Goal: Task Accomplishment & Management: Use online tool/utility

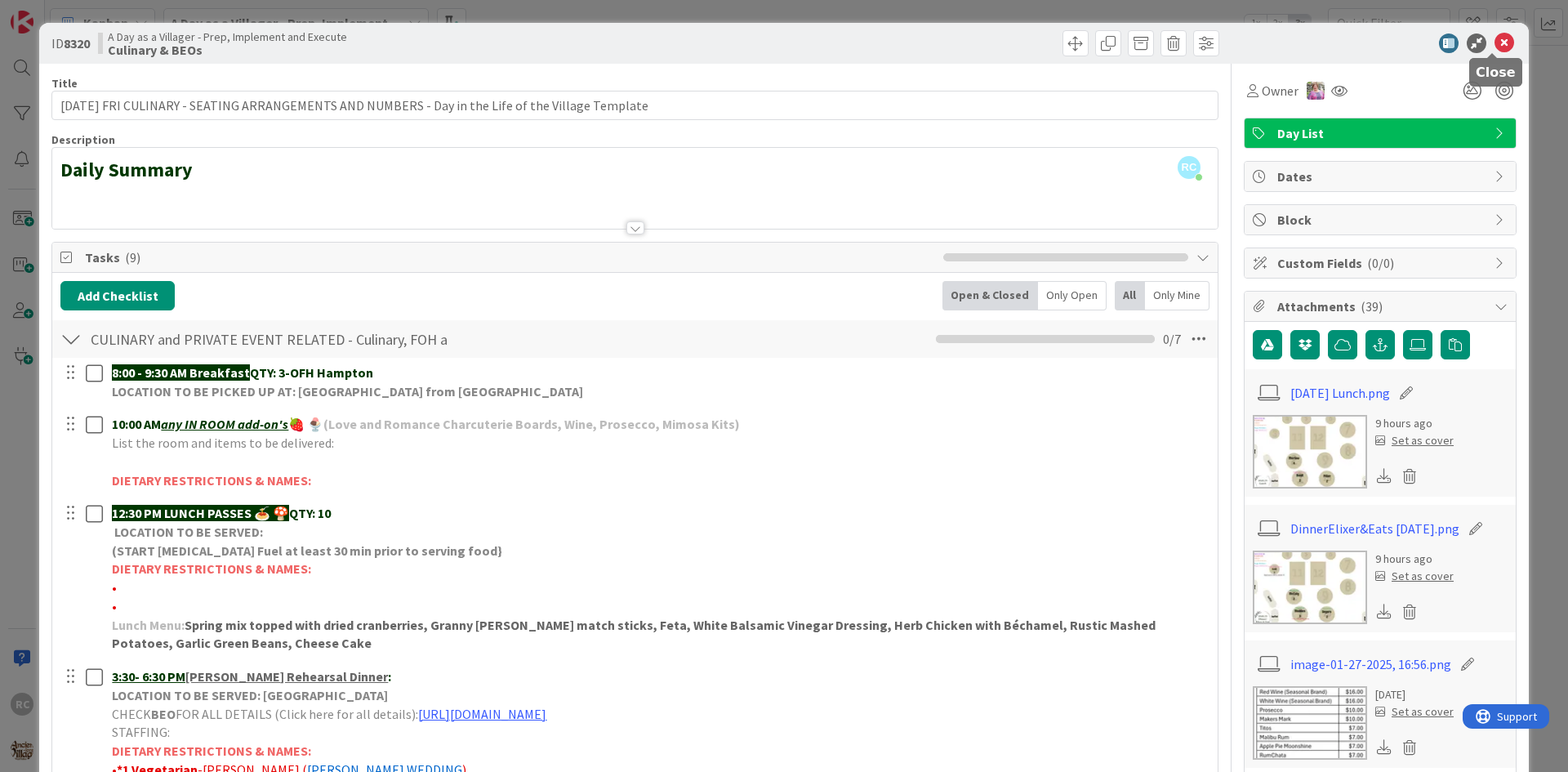
click at [1490, 30] on div "ID 8320 A Day as a Villager - Prep, Implement and Execute Culinary & BEOs" at bounding box center [784, 44] width 1490 height 41
click at [1481, 46] on div at bounding box center [1371, 43] width 289 height 20
click at [1494, 49] on icon at bounding box center [1504, 43] width 20 height 20
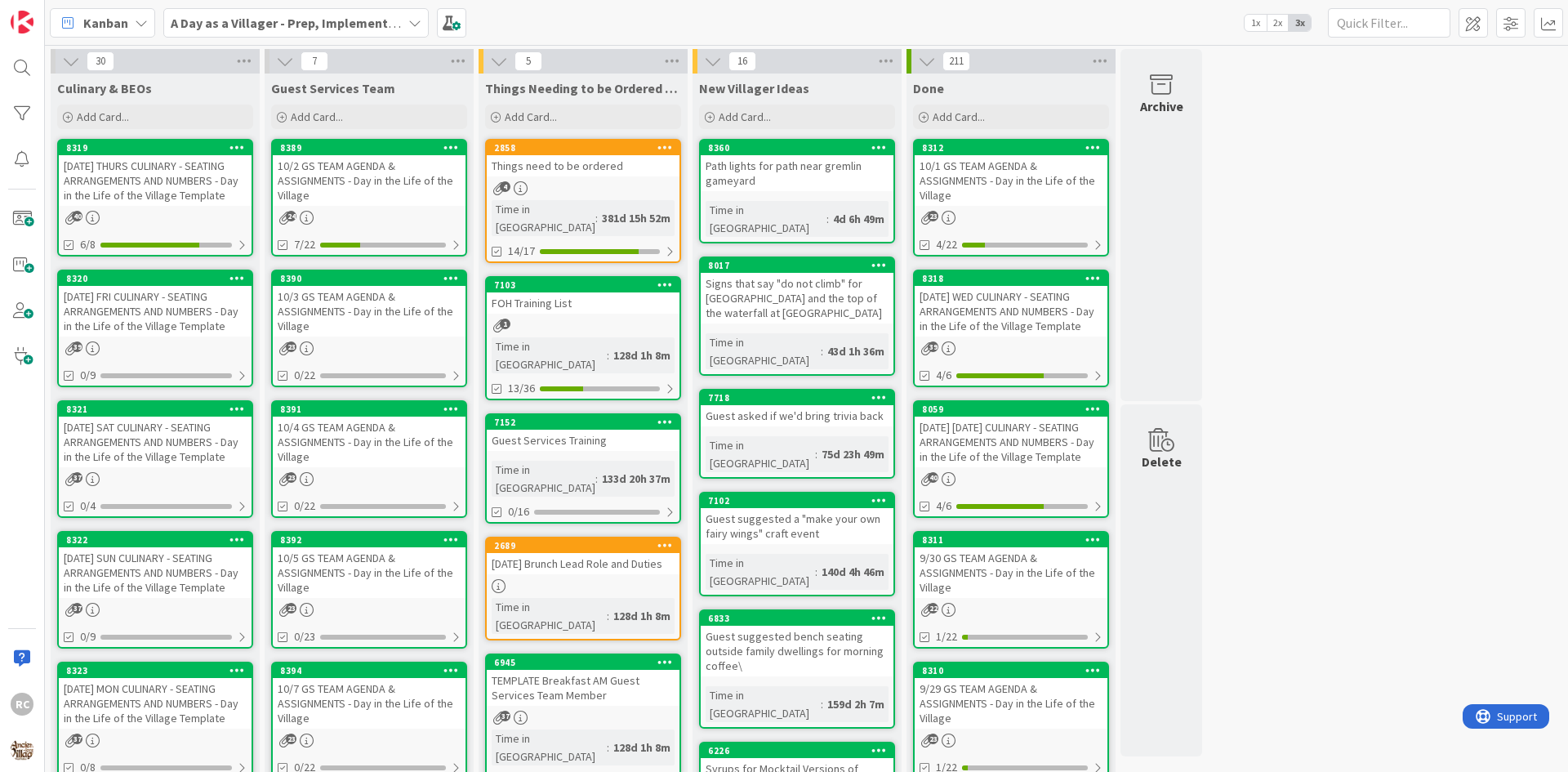
click at [581, 160] on div "Things need to be ordered" at bounding box center [583, 166] width 193 height 21
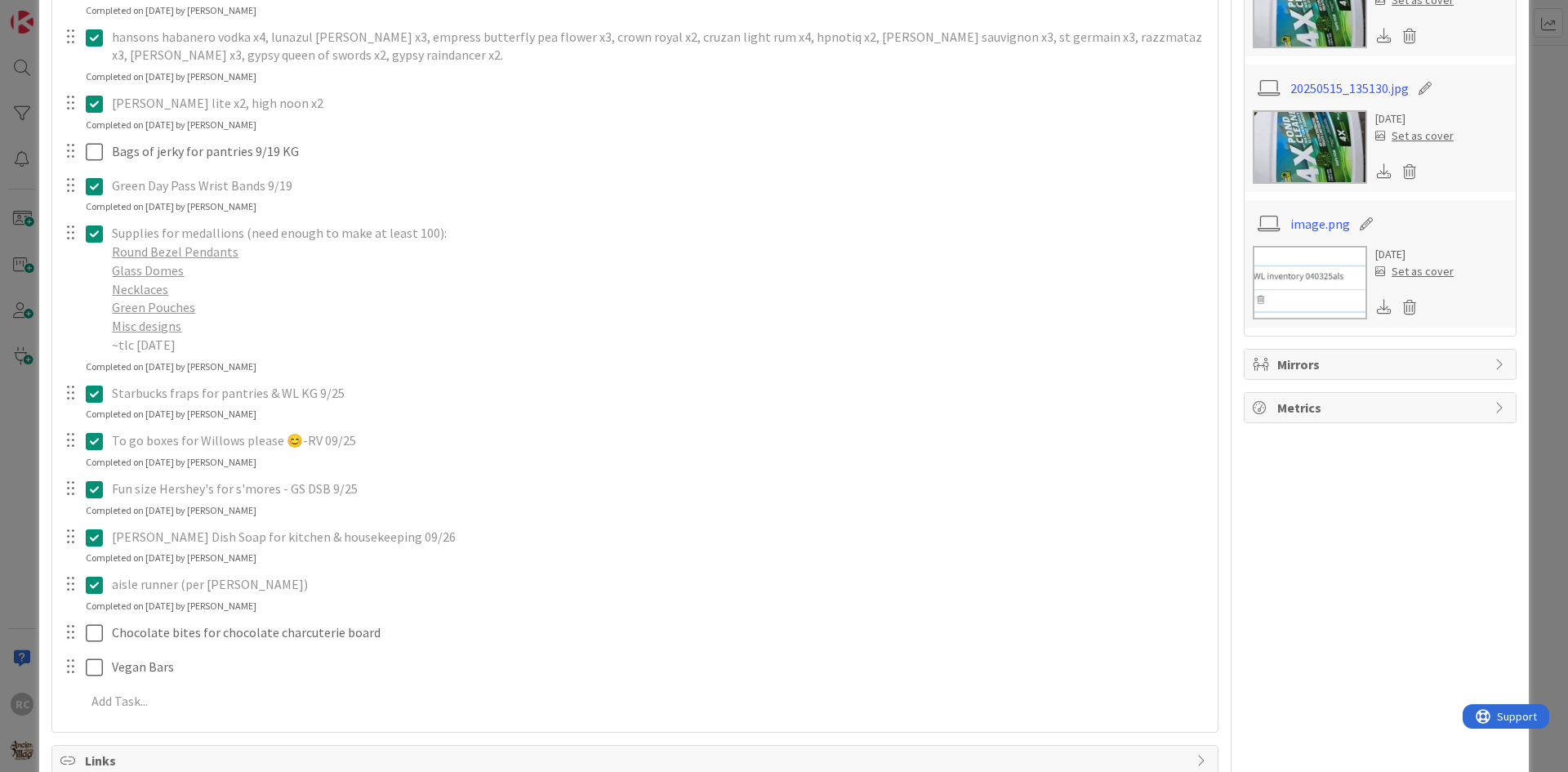
scroll to position [702, 0]
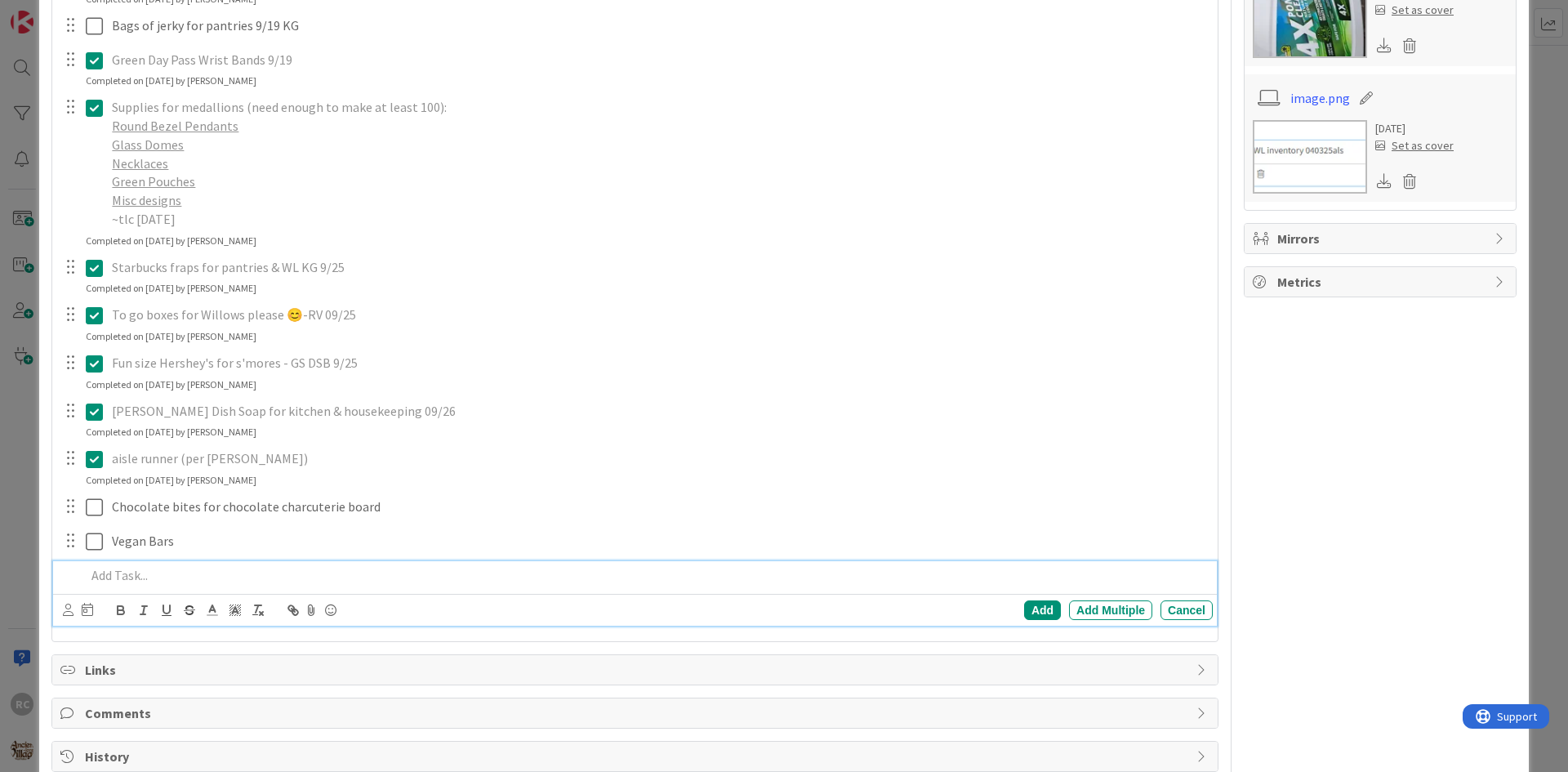
click at [114, 576] on p at bounding box center [645, 575] width 1120 height 19
click at [278, 581] on p "Large drawstring trash bags" at bounding box center [645, 575] width 1120 height 19
click at [1030, 617] on div "Add" at bounding box center [1042, 610] width 37 height 20
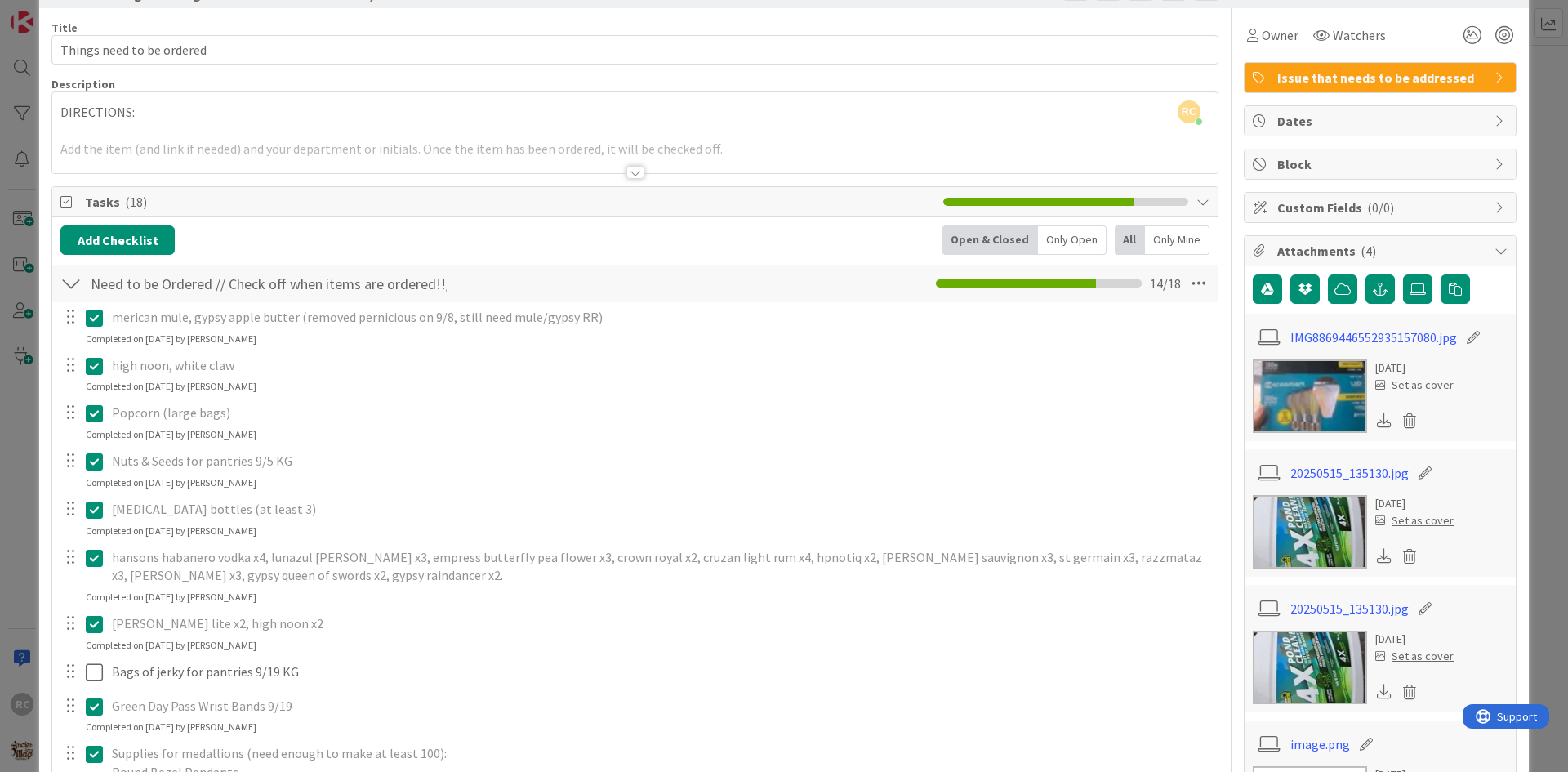
scroll to position [0, 0]
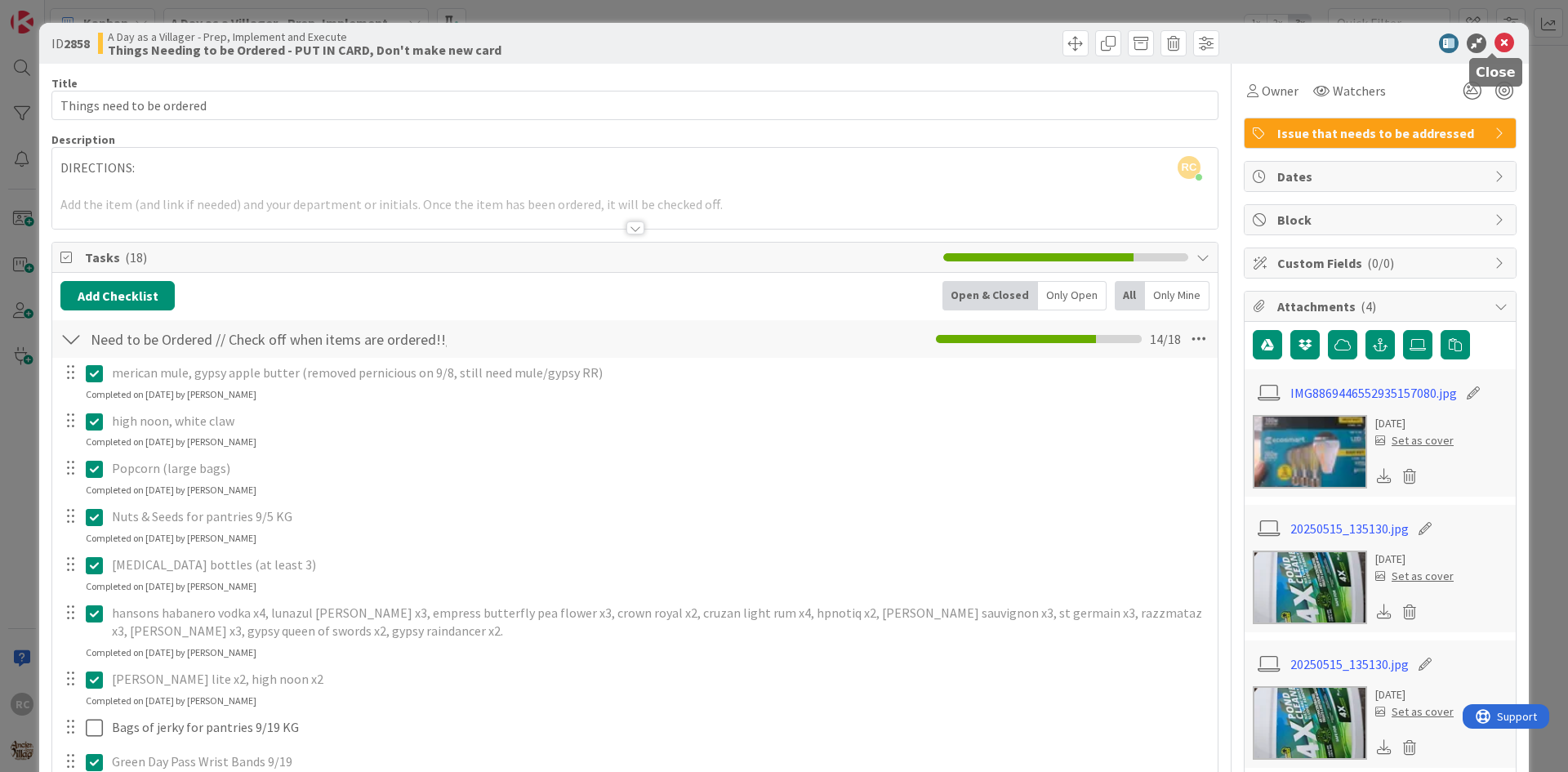
click at [1494, 46] on icon at bounding box center [1504, 43] width 20 height 20
